Goal: Information Seeking & Learning: Learn about a topic

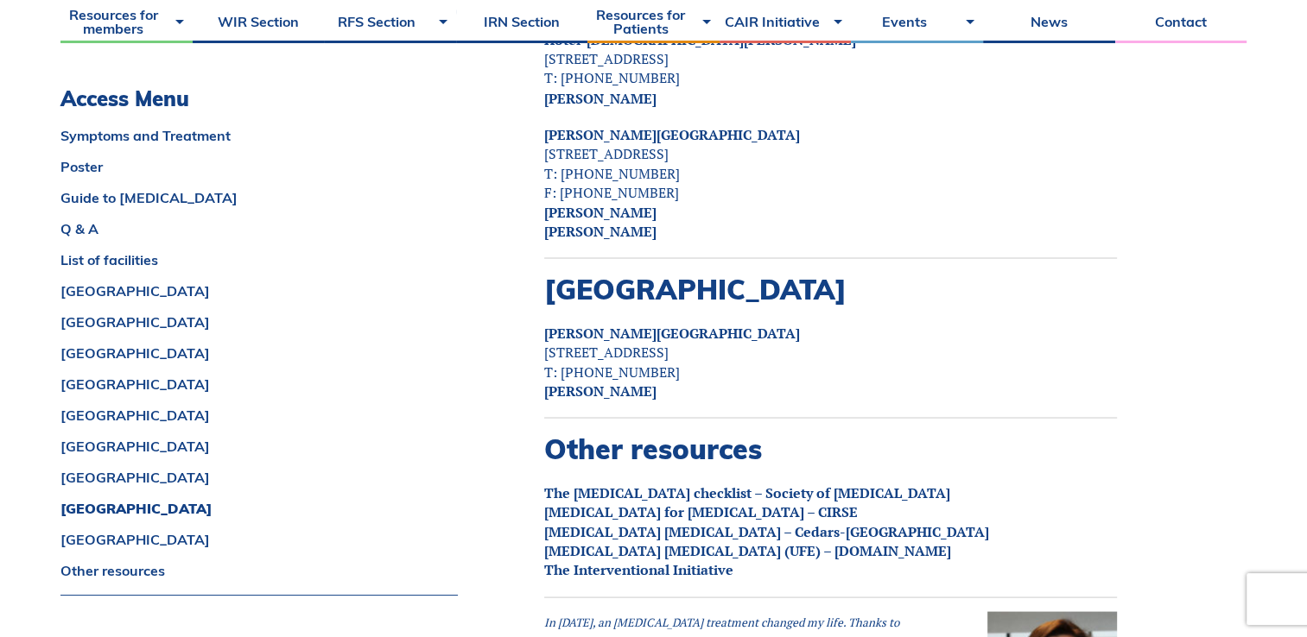
scroll to position [9701, 0]
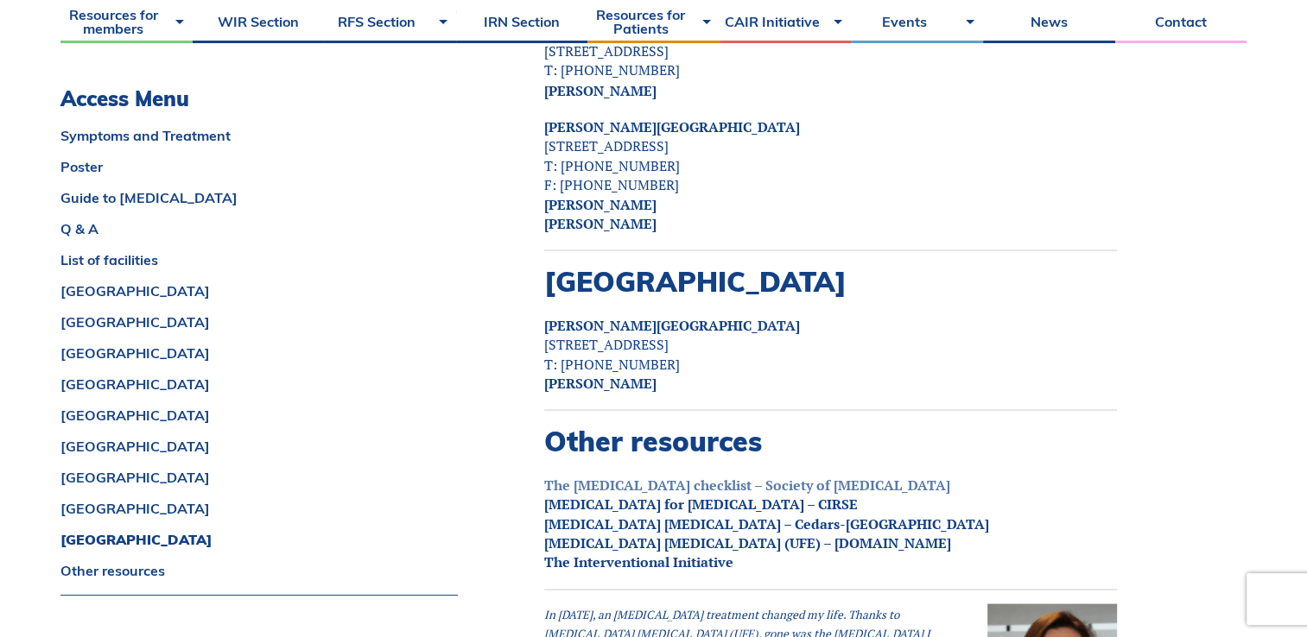
click at [681, 475] on link "The [MEDICAL_DATA] checklist – Society of [MEDICAL_DATA]" at bounding box center [747, 484] width 406 height 19
click at [746, 494] on link "[MEDICAL_DATA] for [MEDICAL_DATA] – CIRSE" at bounding box center [701, 503] width 314 height 19
click at [695, 514] on link "[MEDICAL_DATA] [MEDICAL_DATA] – Cedars-[GEOGRAPHIC_DATA]" at bounding box center [766, 523] width 445 height 19
click at [729, 533] on link "[MEDICAL_DATA] [MEDICAL_DATA] (UFE) – [DOMAIN_NAME]" at bounding box center [747, 542] width 407 height 19
click at [656, 552] on link "The Interventional Initiative" at bounding box center [638, 561] width 189 height 19
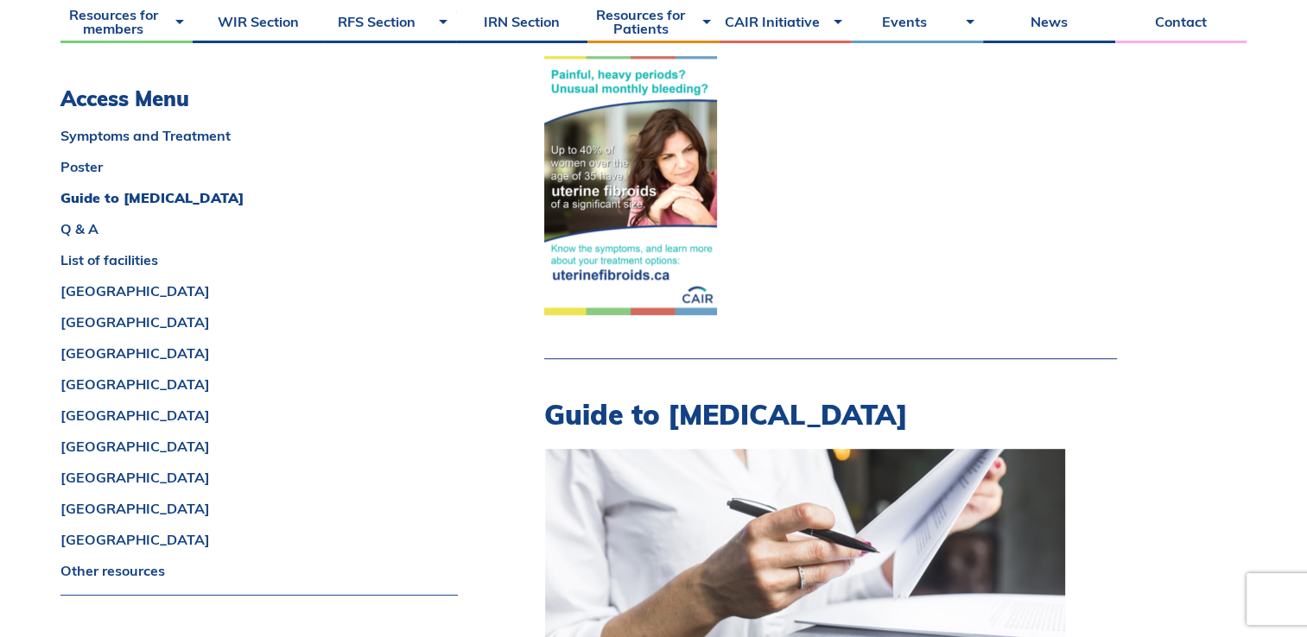
scroll to position [806, 0]
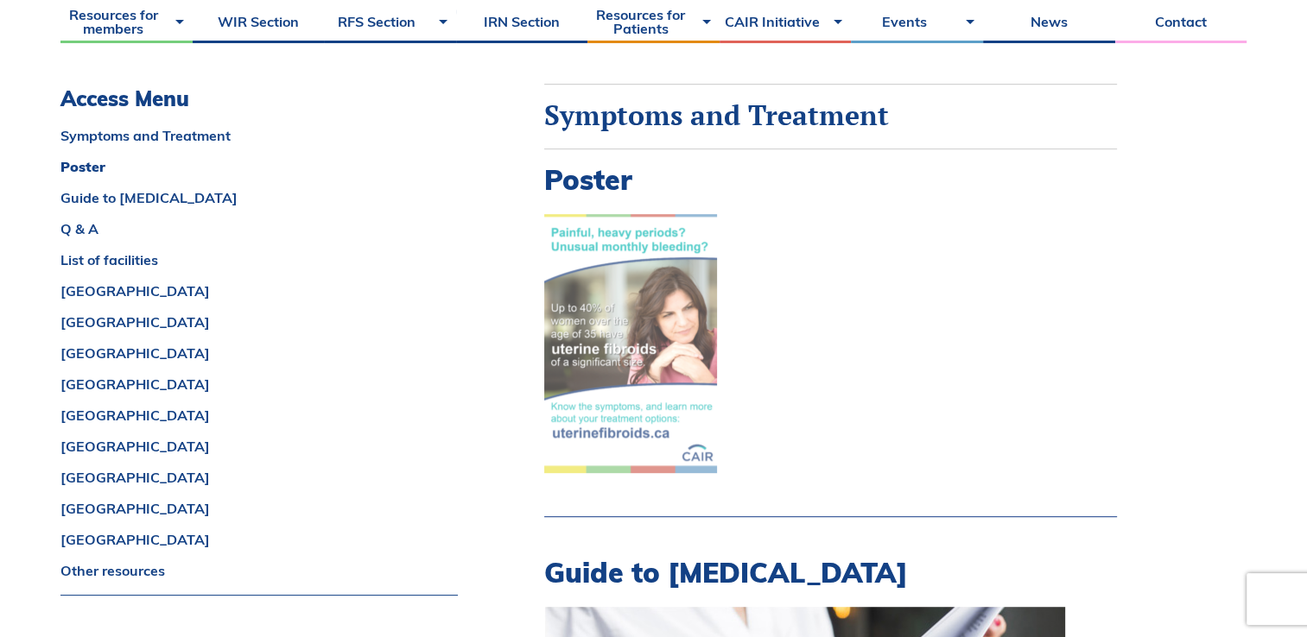
click at [653, 302] on img at bounding box center [630, 343] width 173 height 259
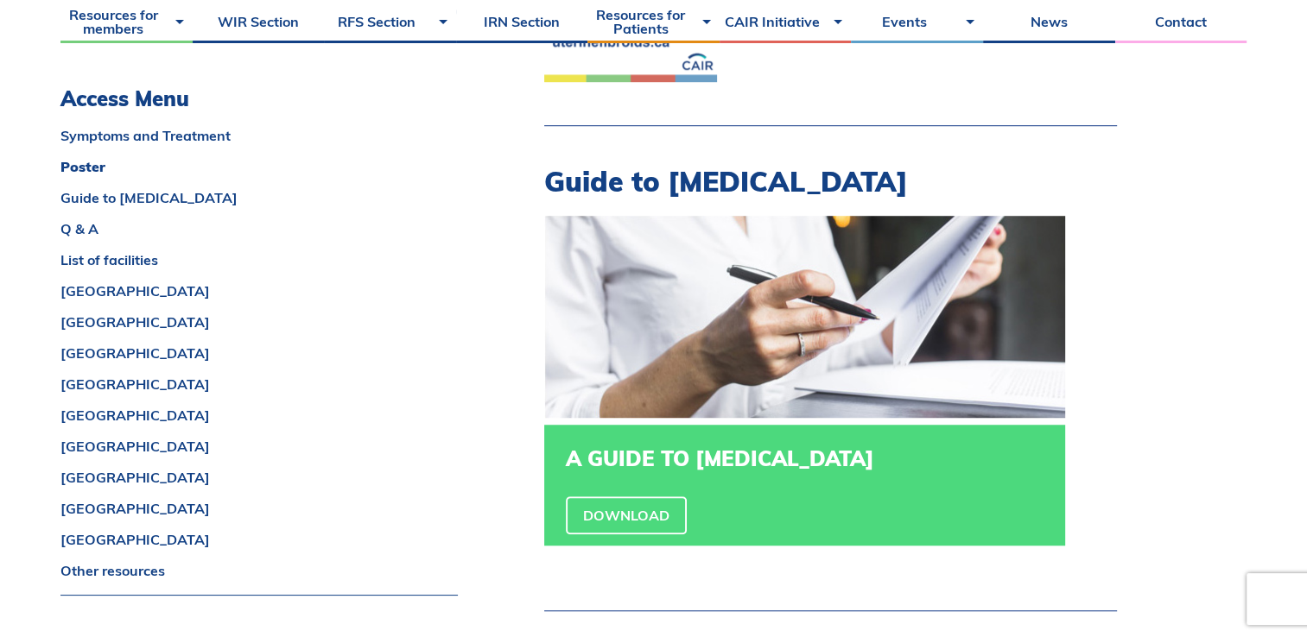
scroll to position [1238, 0]
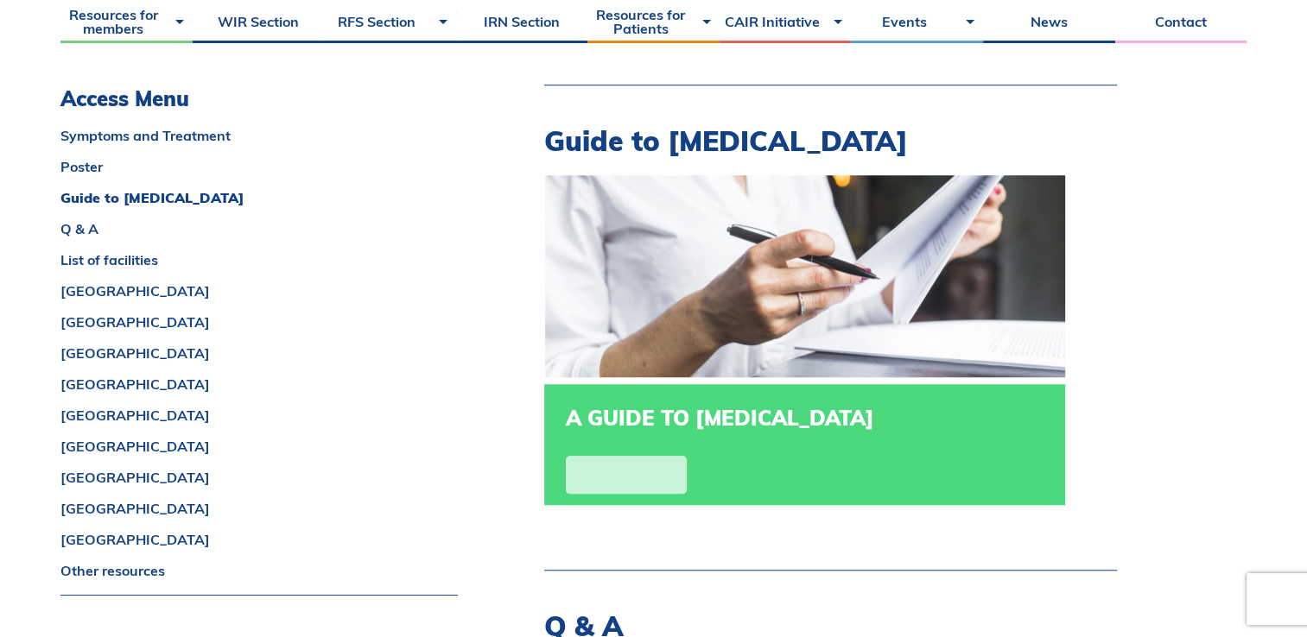
click at [636, 479] on link "Download" at bounding box center [626, 475] width 121 height 38
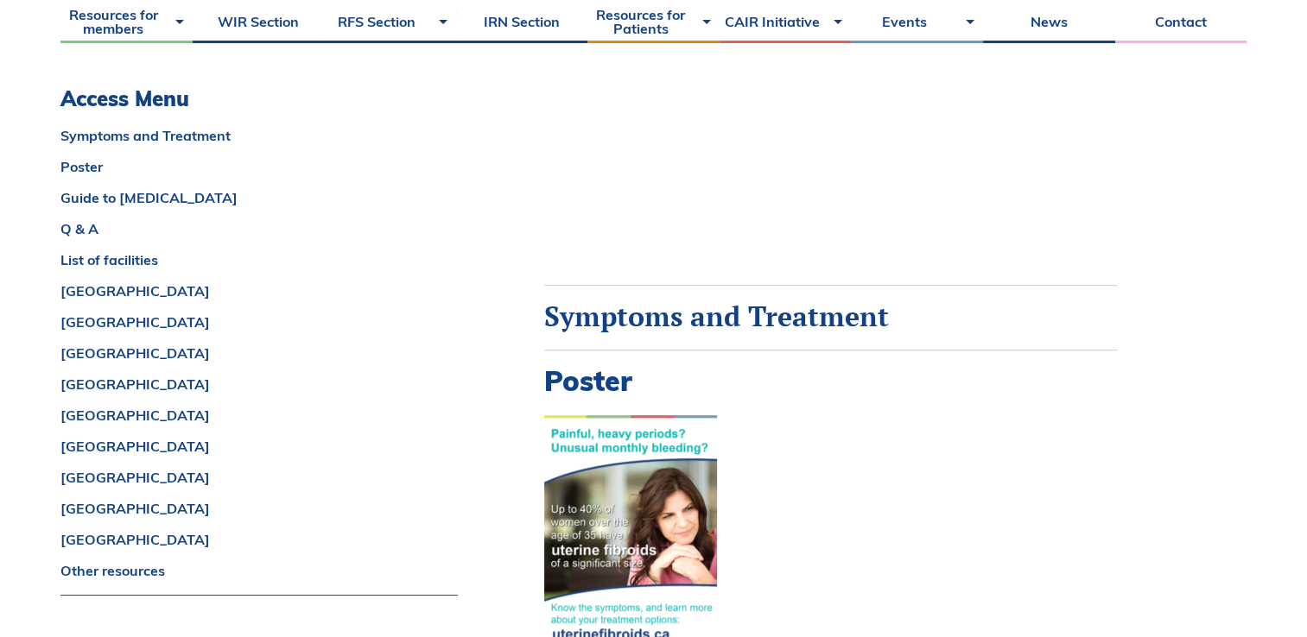
scroll to position [691, 0]
